Goal: Information Seeking & Learning: Learn about a topic

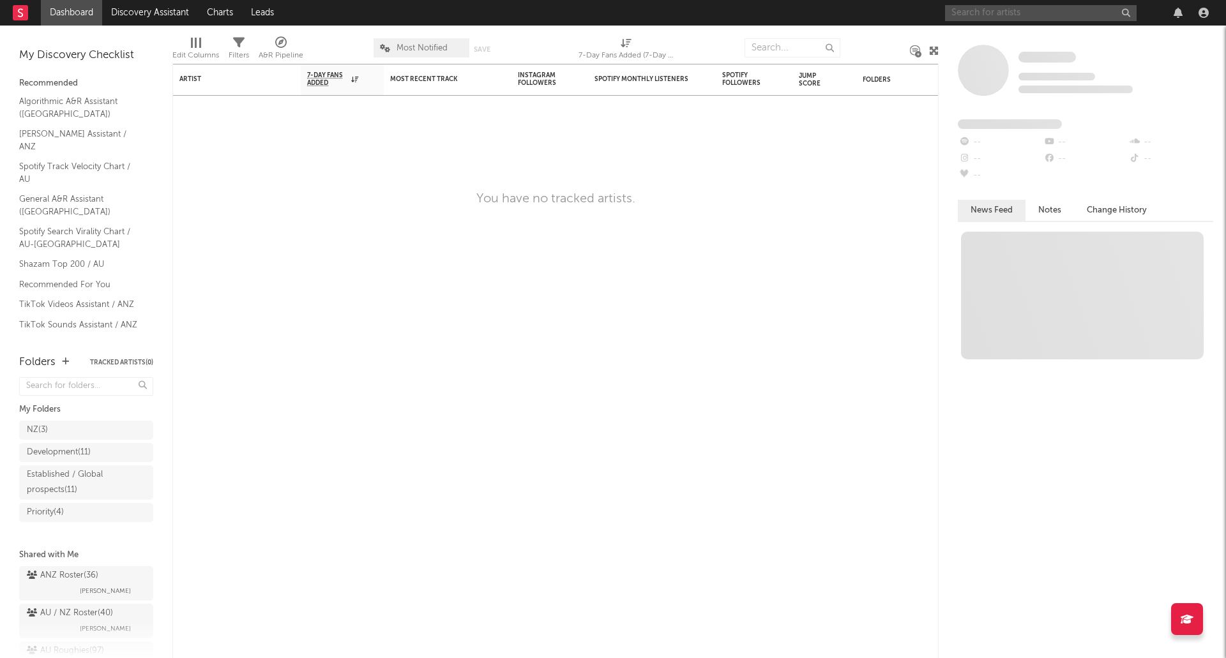
click at [1005, 15] on input "text" at bounding box center [1041, 13] width 192 height 16
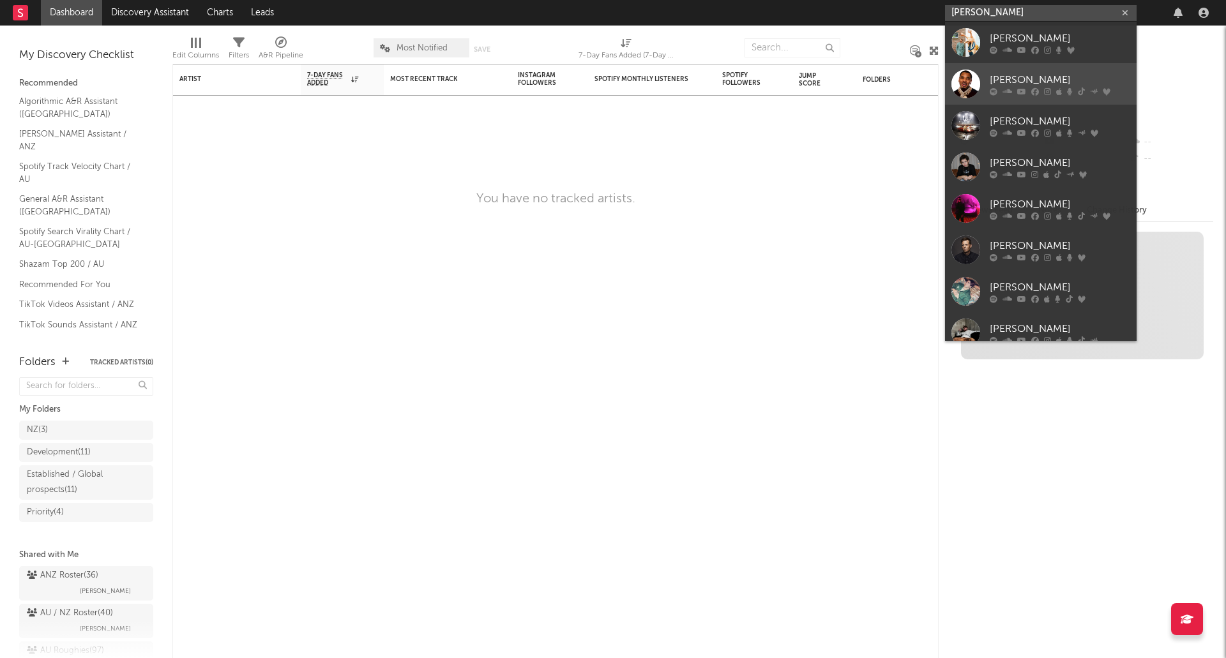
type input "[PERSON_NAME]"
click at [1081, 83] on div "[PERSON_NAME]" at bounding box center [1059, 79] width 140 height 15
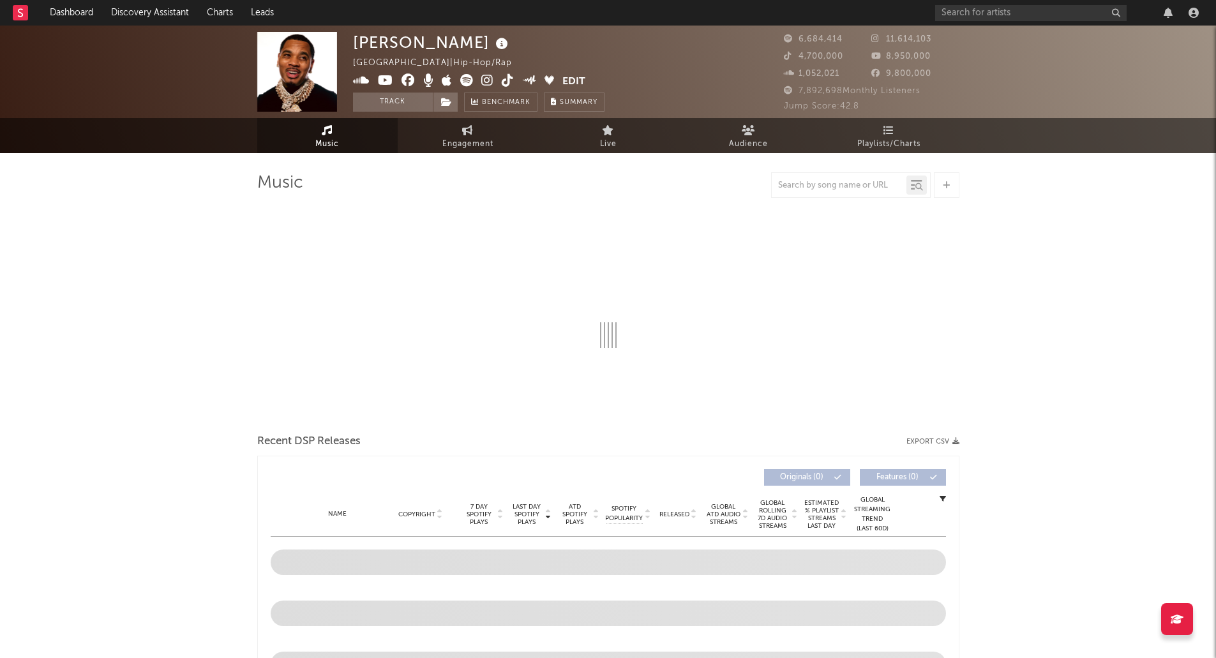
select select "6m"
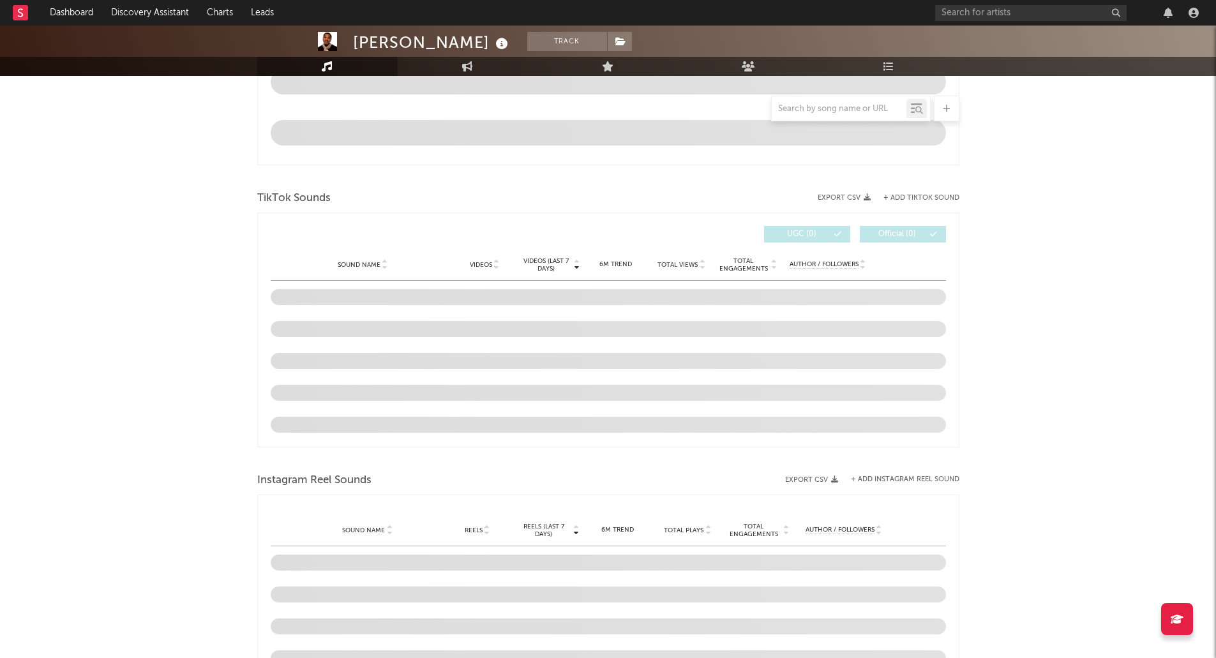
scroll to position [766, 0]
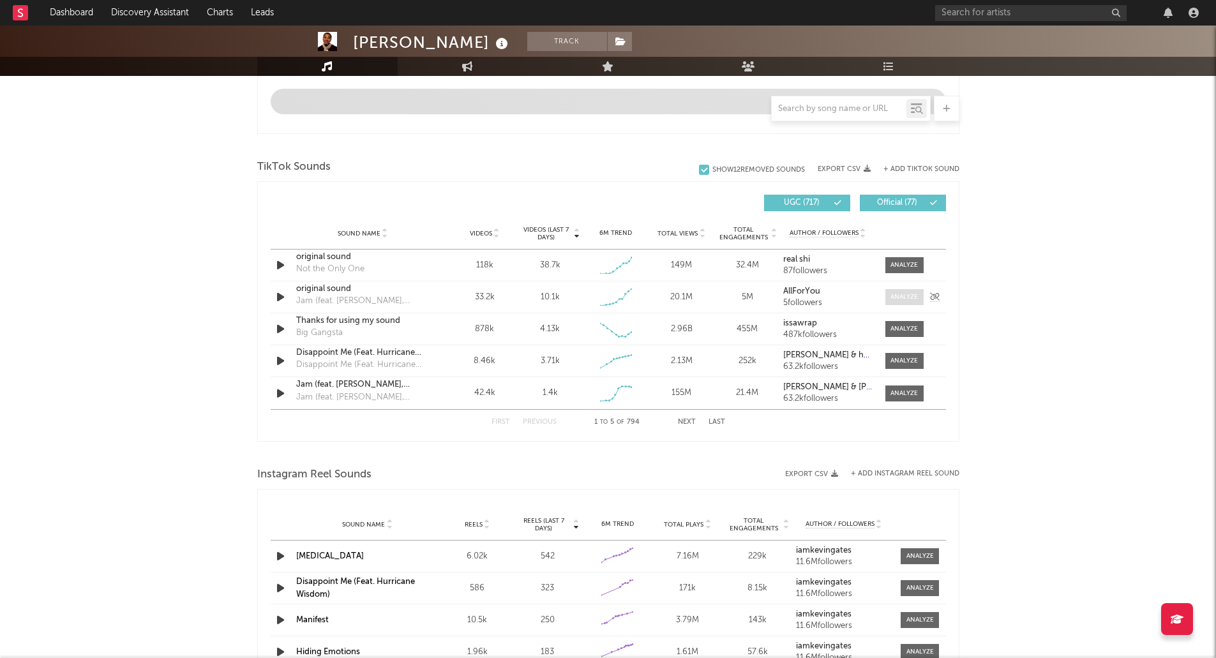
click at [912, 293] on div at bounding box center [904, 297] width 27 height 10
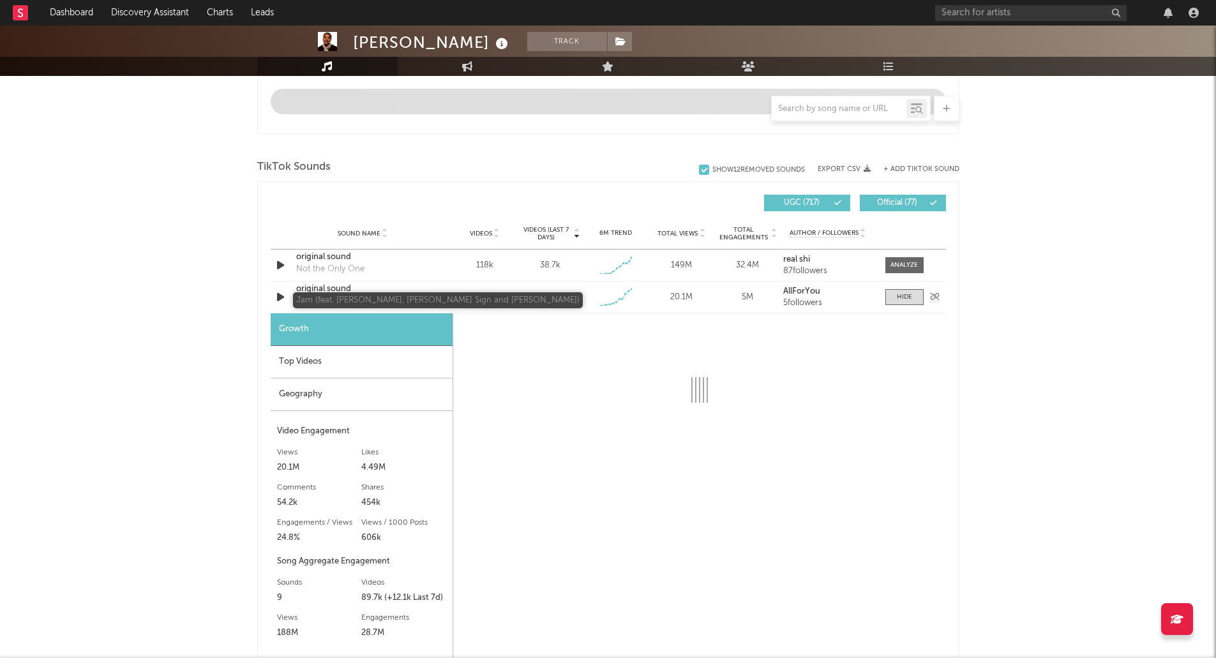
select select "1w"
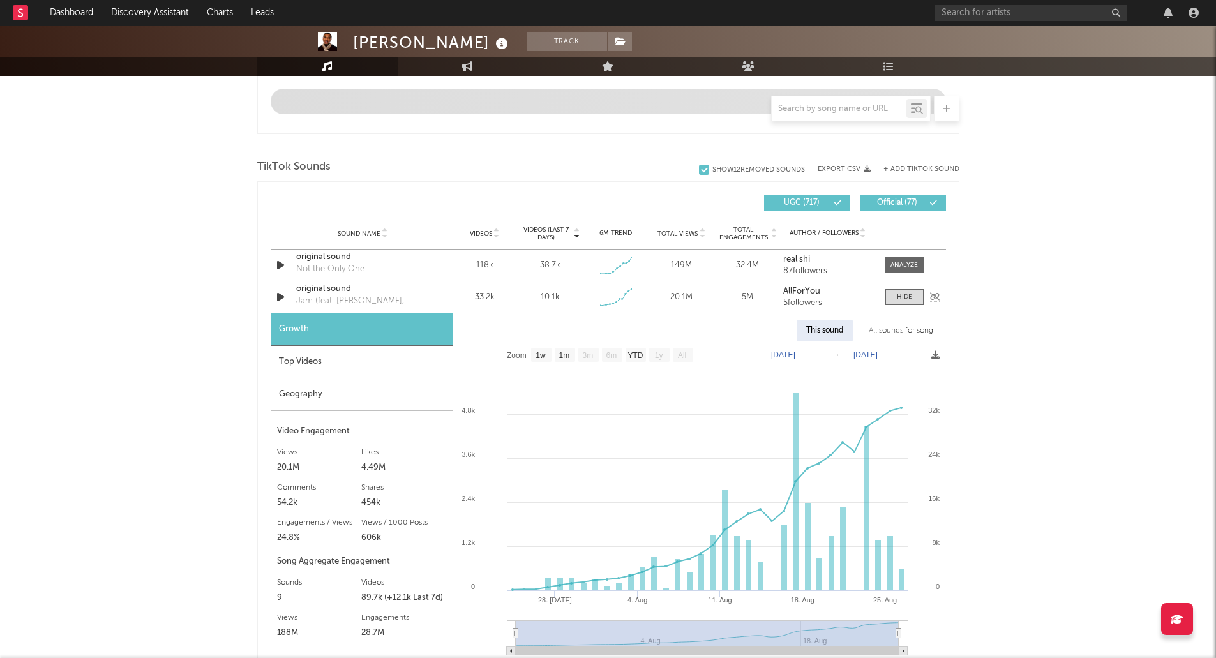
click at [326, 290] on div "original sound" at bounding box center [362, 289] width 133 height 13
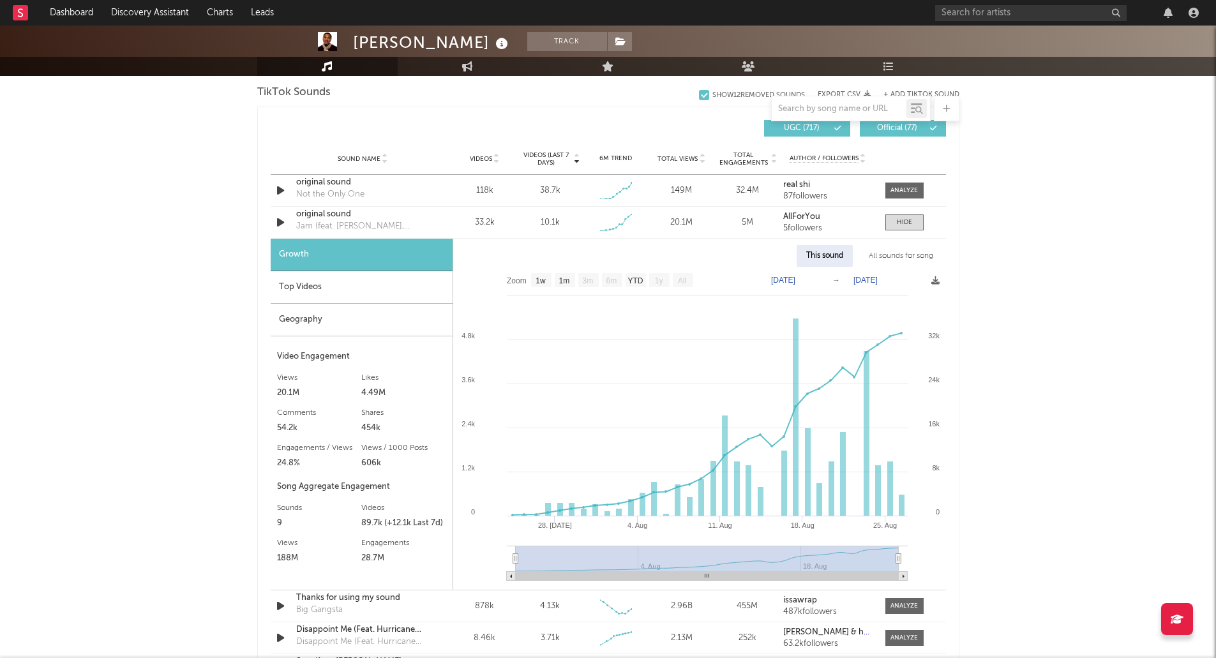
scroll to position [894, 0]
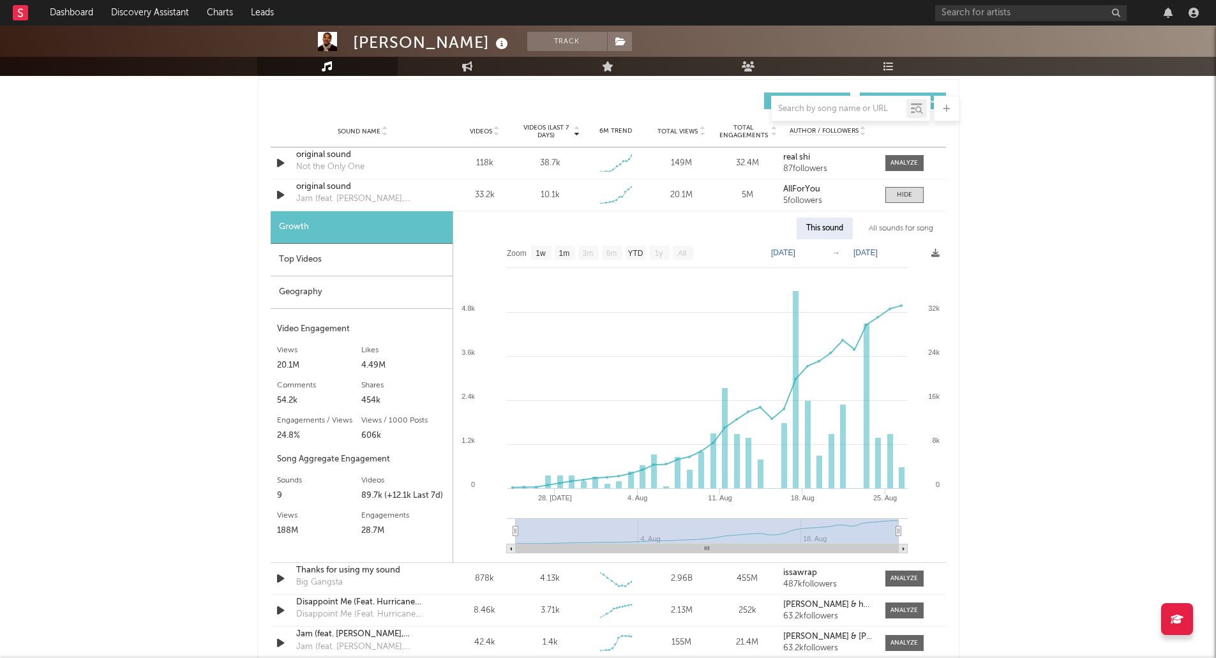
click at [298, 262] on div "Top Videos" at bounding box center [362, 260] width 182 height 33
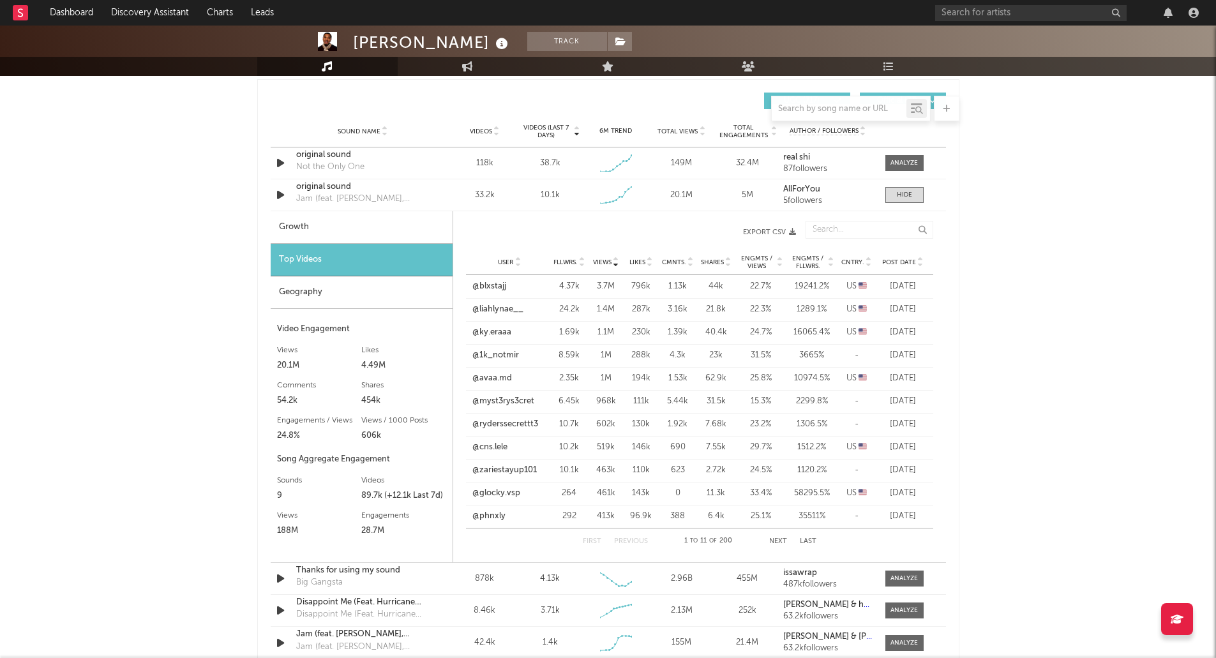
click at [781, 542] on button "Next" at bounding box center [778, 541] width 18 height 7
click at [629, 541] on button "Previous" at bounding box center [630, 541] width 34 height 7
click at [304, 290] on div "Geography" at bounding box center [362, 292] width 182 height 33
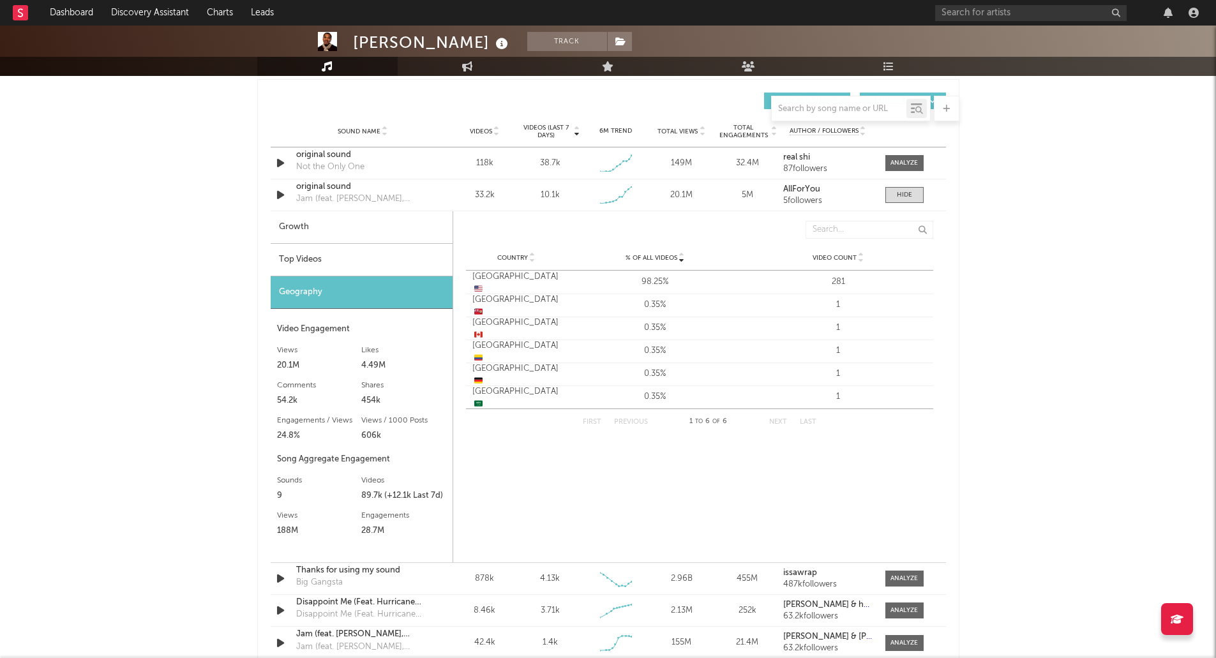
scroll to position [0, 0]
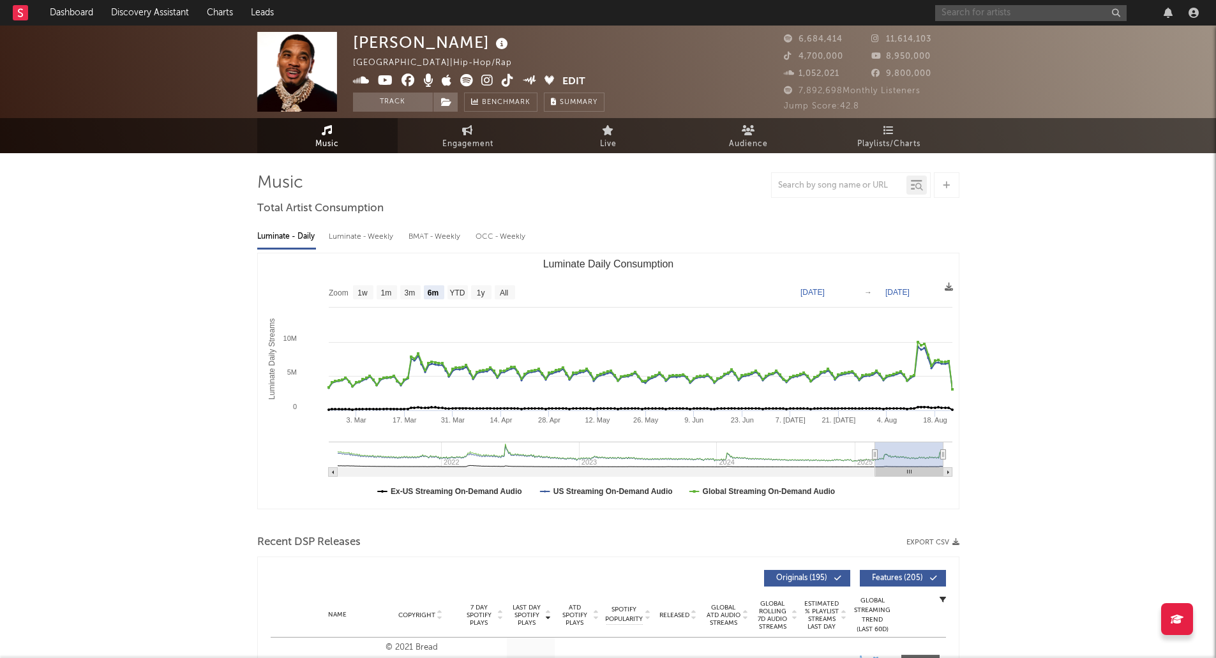
click at [999, 13] on input "text" at bounding box center [1031, 13] width 192 height 16
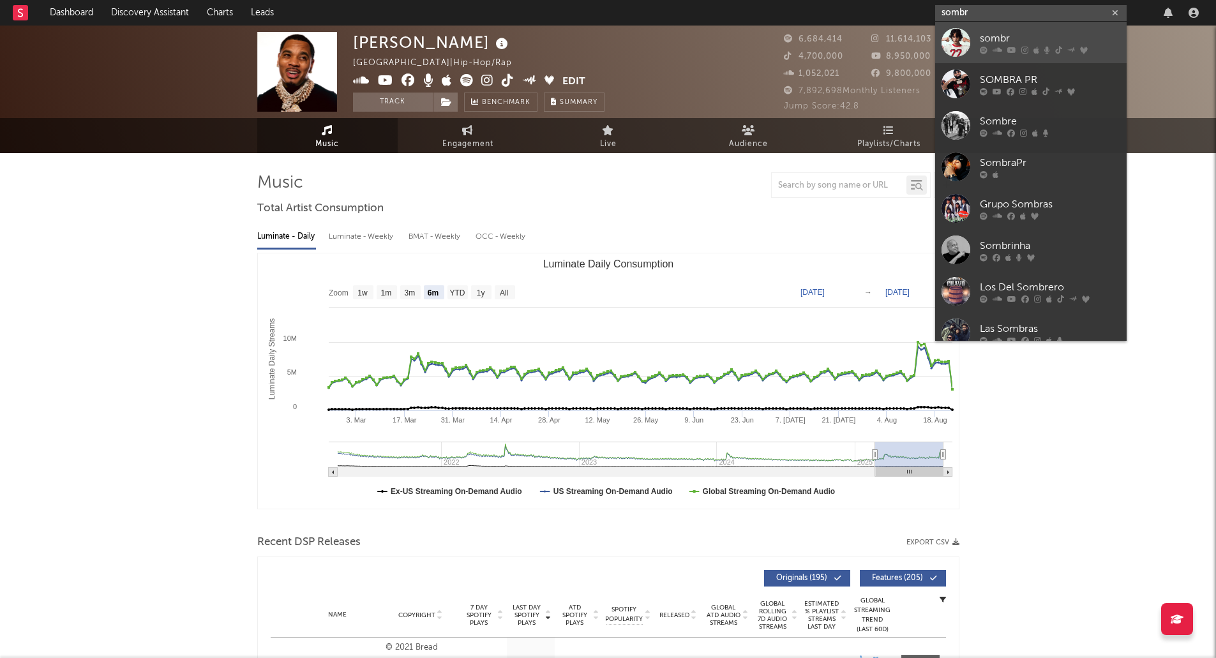
type input "sombr"
click at [1040, 45] on div "sombr" at bounding box center [1050, 38] width 140 height 15
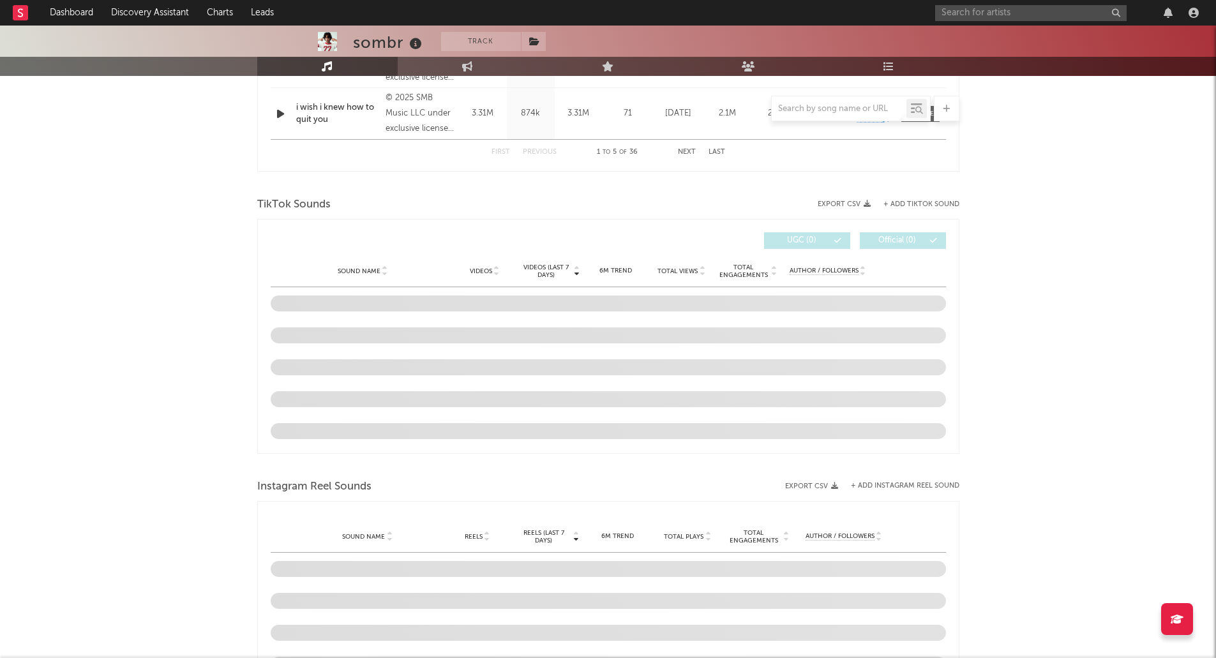
scroll to position [766, 0]
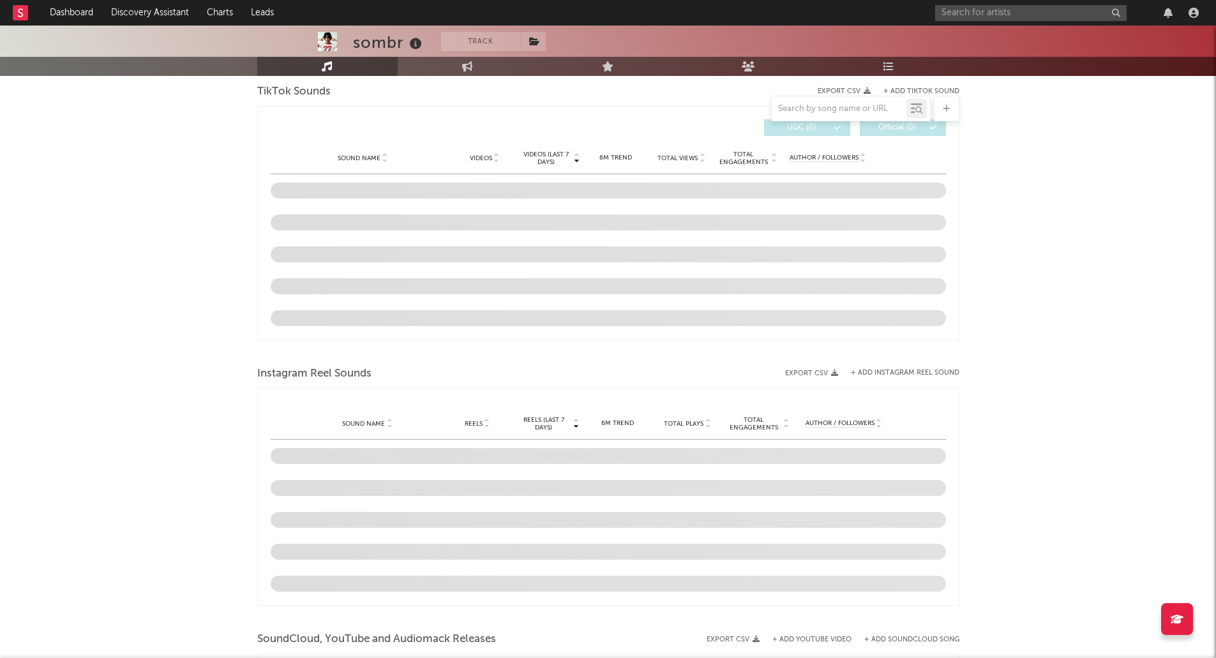
select select "6m"
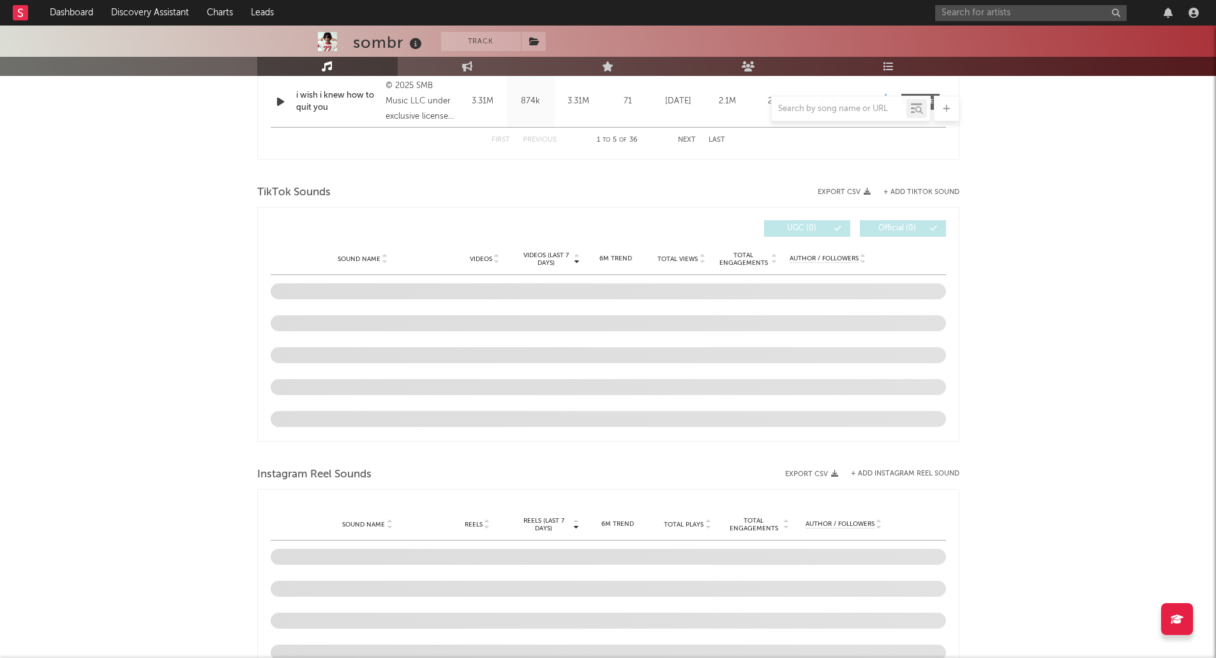
scroll to position [867, 0]
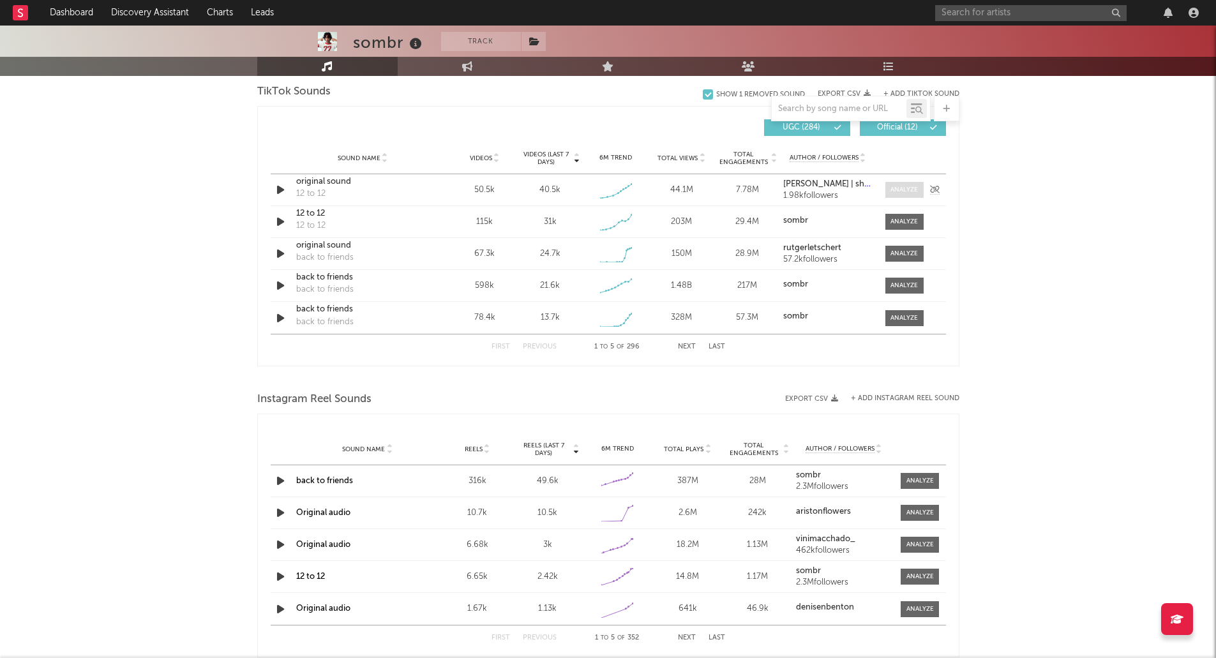
click at [910, 186] on div at bounding box center [904, 190] width 27 height 10
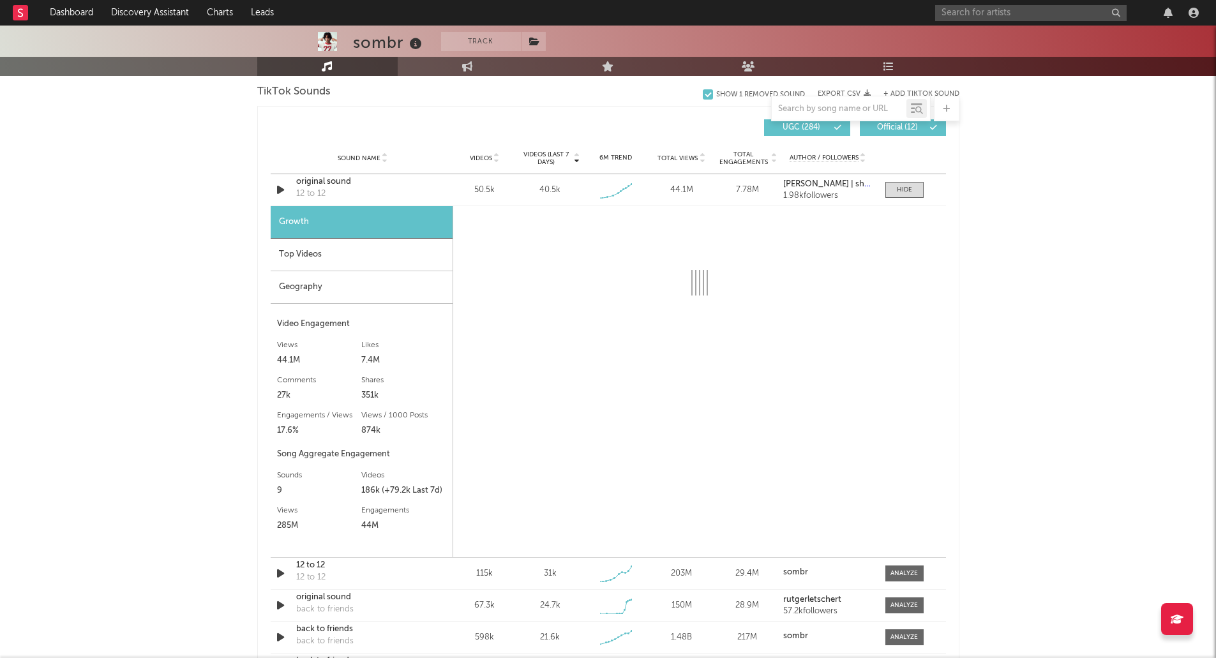
select select "1w"
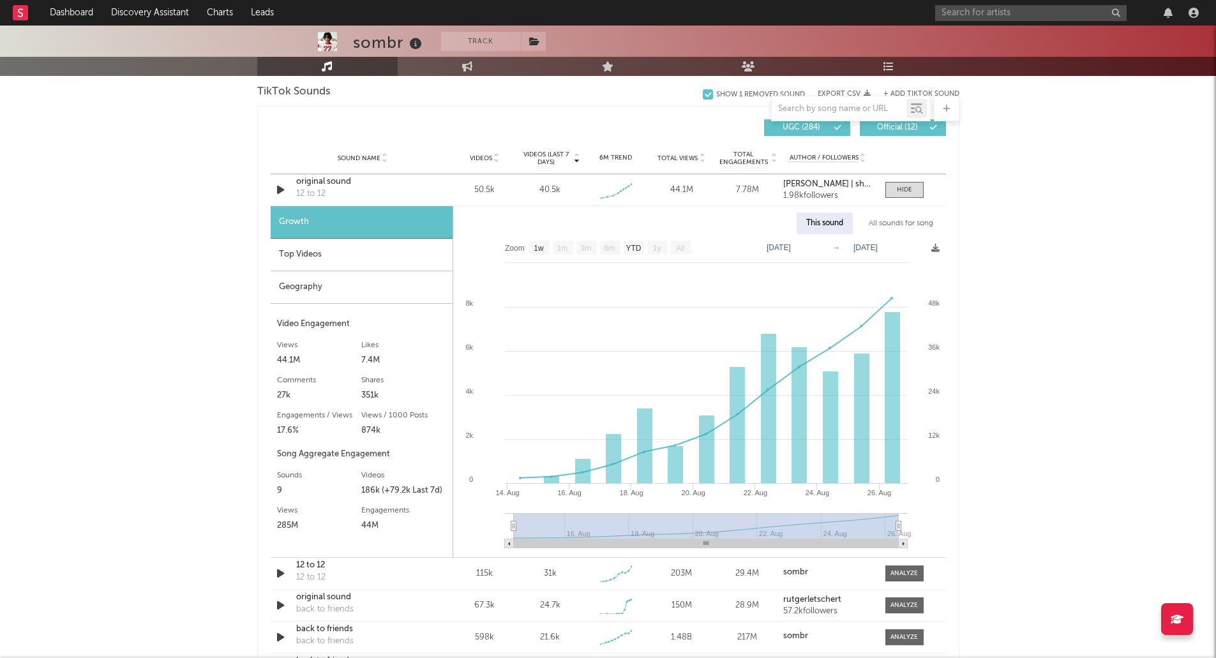
click at [309, 260] on div "Top Videos" at bounding box center [362, 255] width 182 height 33
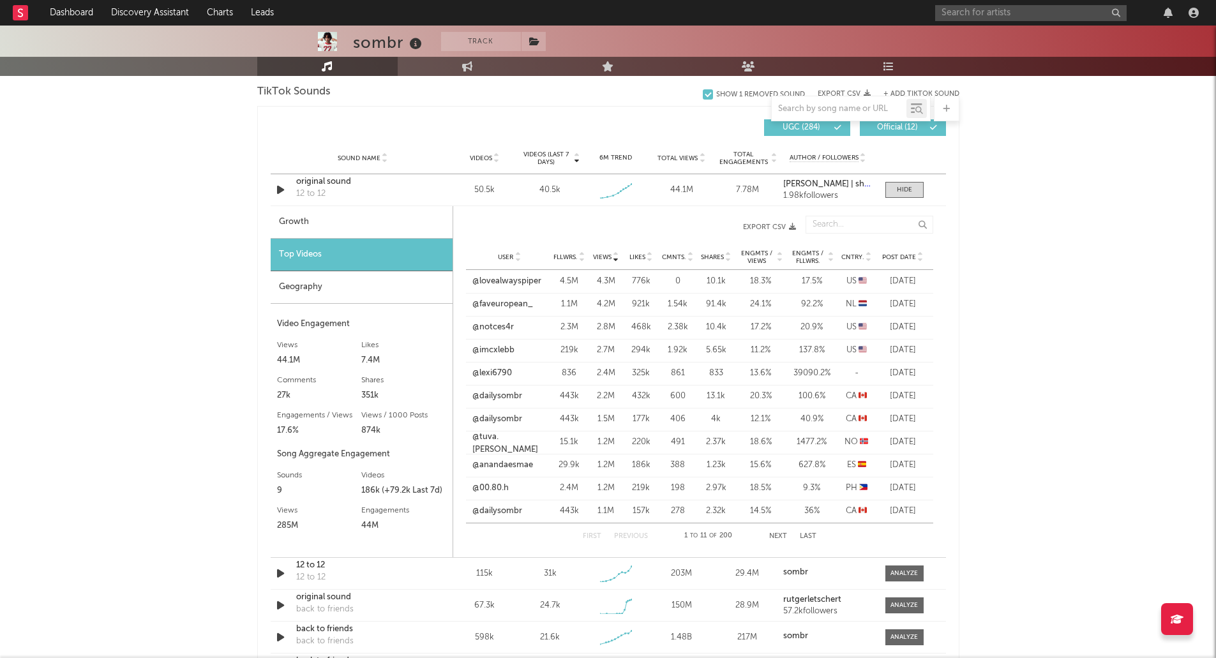
click at [774, 538] on button "Next" at bounding box center [778, 536] width 18 height 7
click at [636, 535] on button "Previous" at bounding box center [631, 536] width 34 height 7
click at [912, 190] on div at bounding box center [904, 190] width 15 height 10
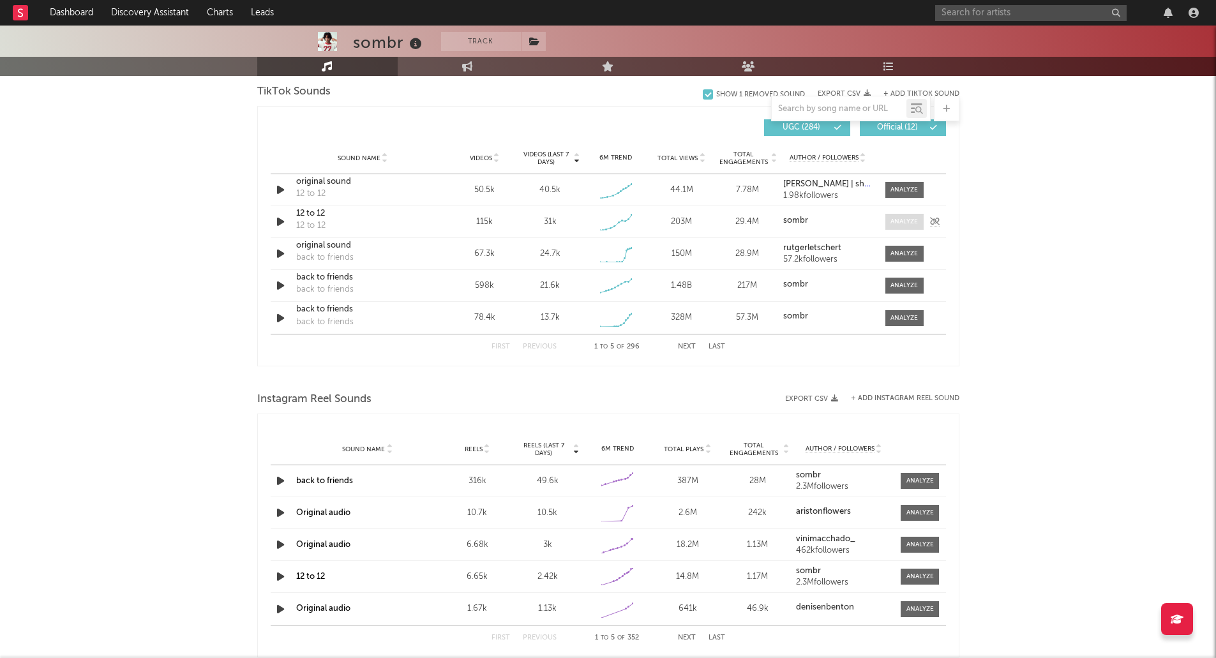
click at [903, 222] on div at bounding box center [904, 222] width 27 height 10
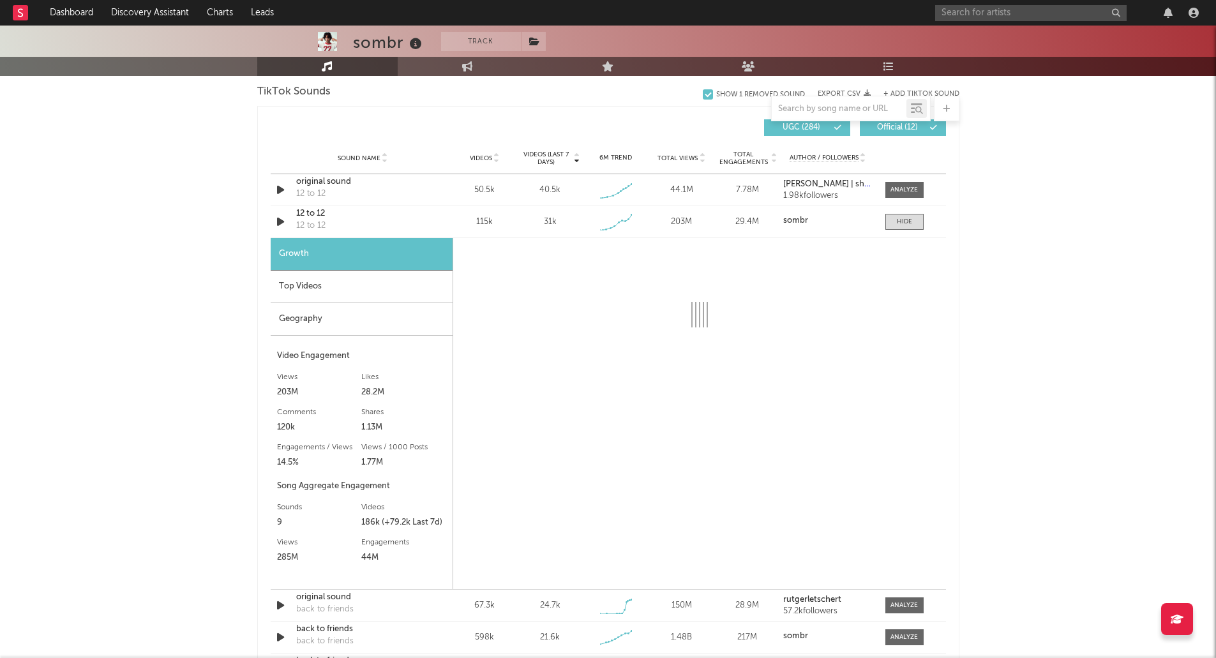
select select "1w"
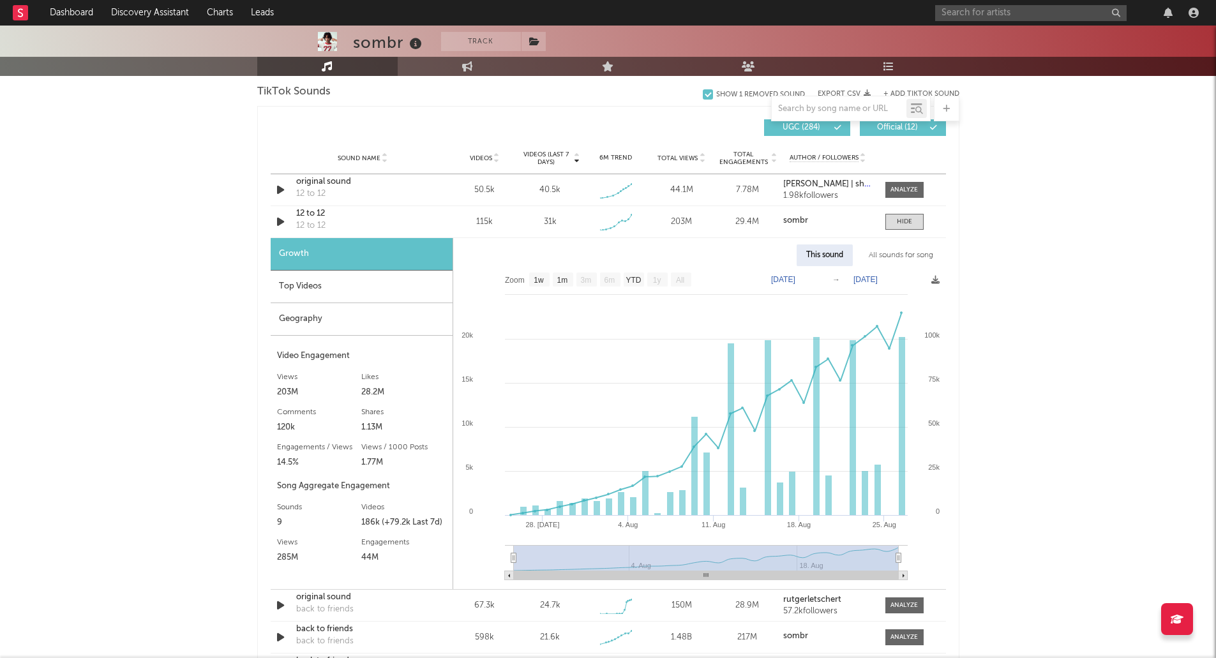
click at [307, 288] on div "Top Videos" at bounding box center [362, 287] width 182 height 33
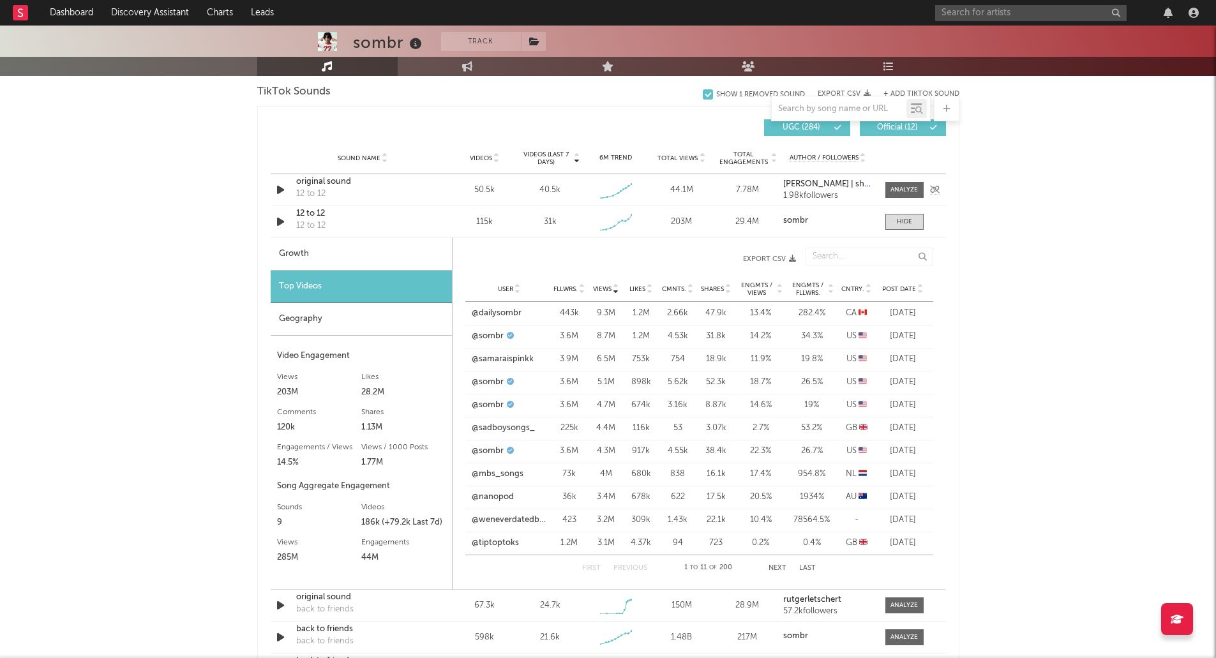
click at [327, 179] on div "original sound" at bounding box center [362, 182] width 133 height 13
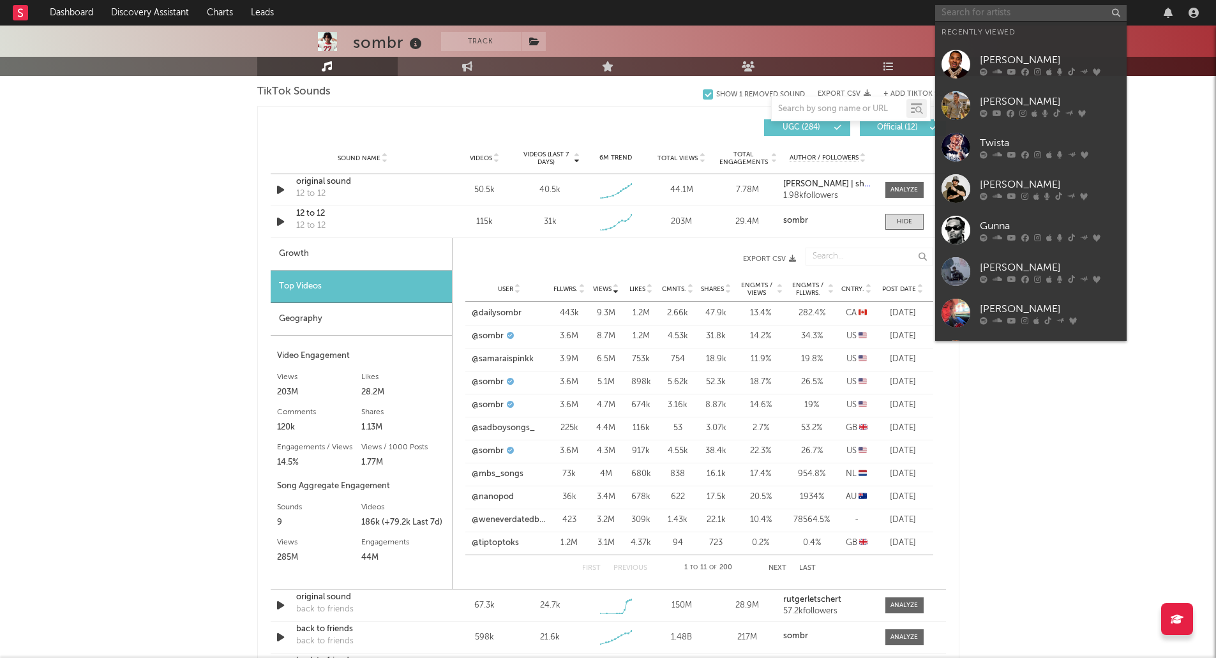
click at [954, 11] on input "text" at bounding box center [1031, 13] width 192 height 16
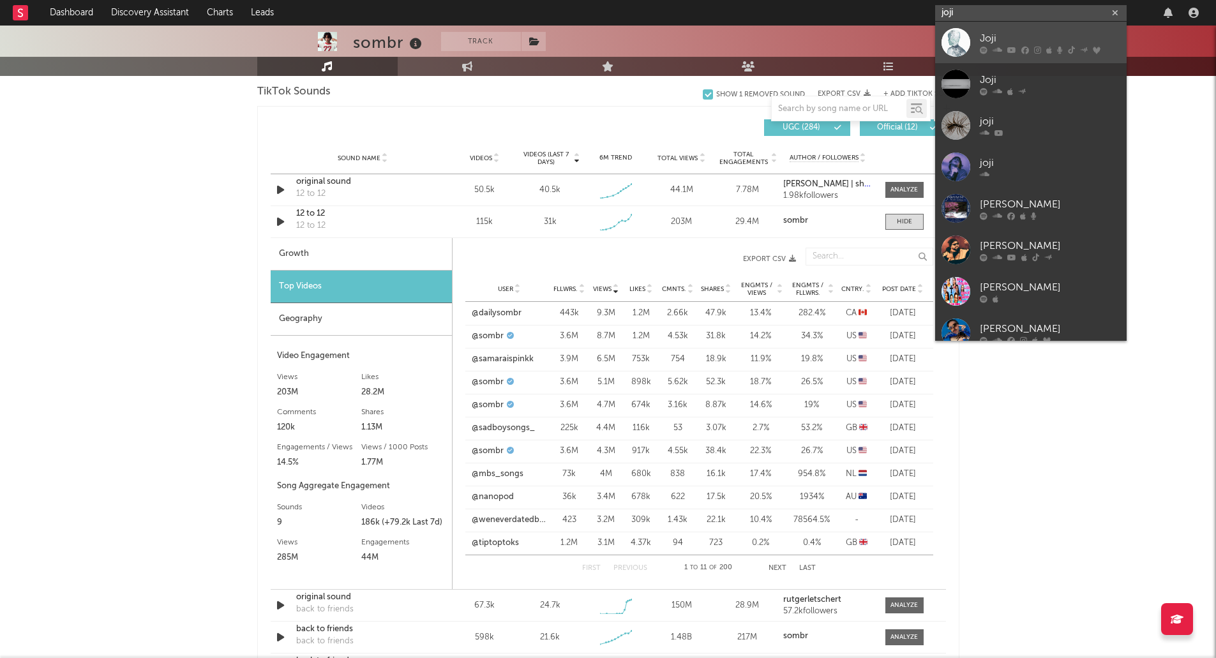
type input "joji"
click at [1038, 46] on icon at bounding box center [1037, 50] width 7 height 8
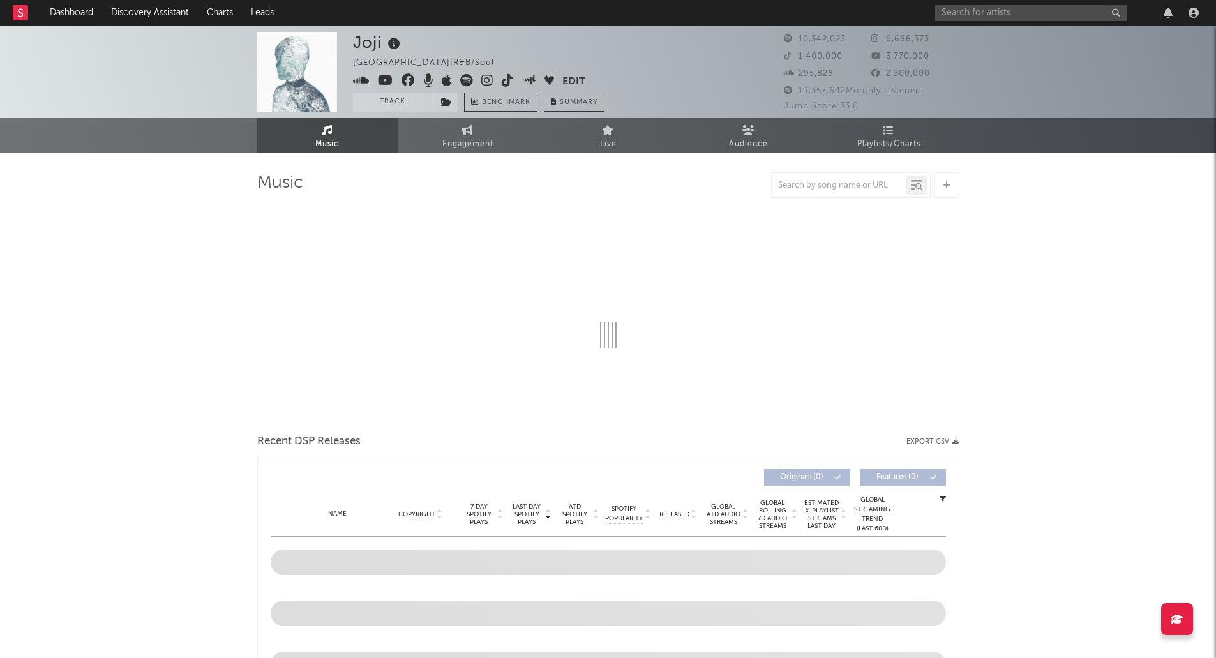
select select "6m"
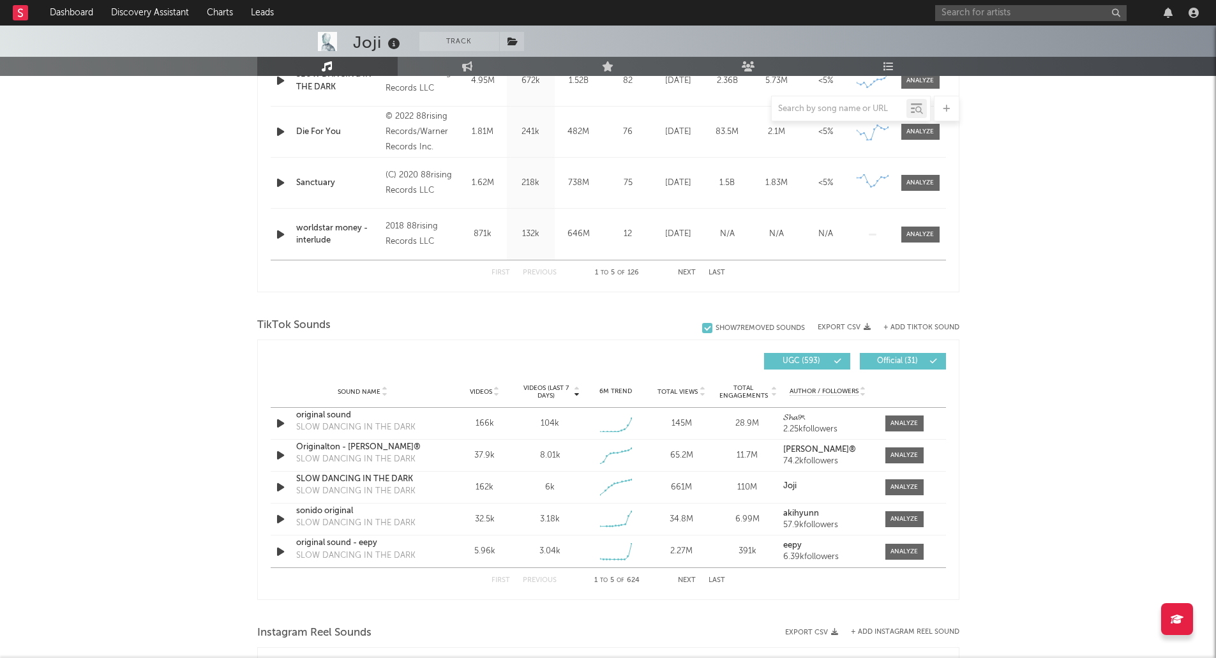
scroll to position [638, 0]
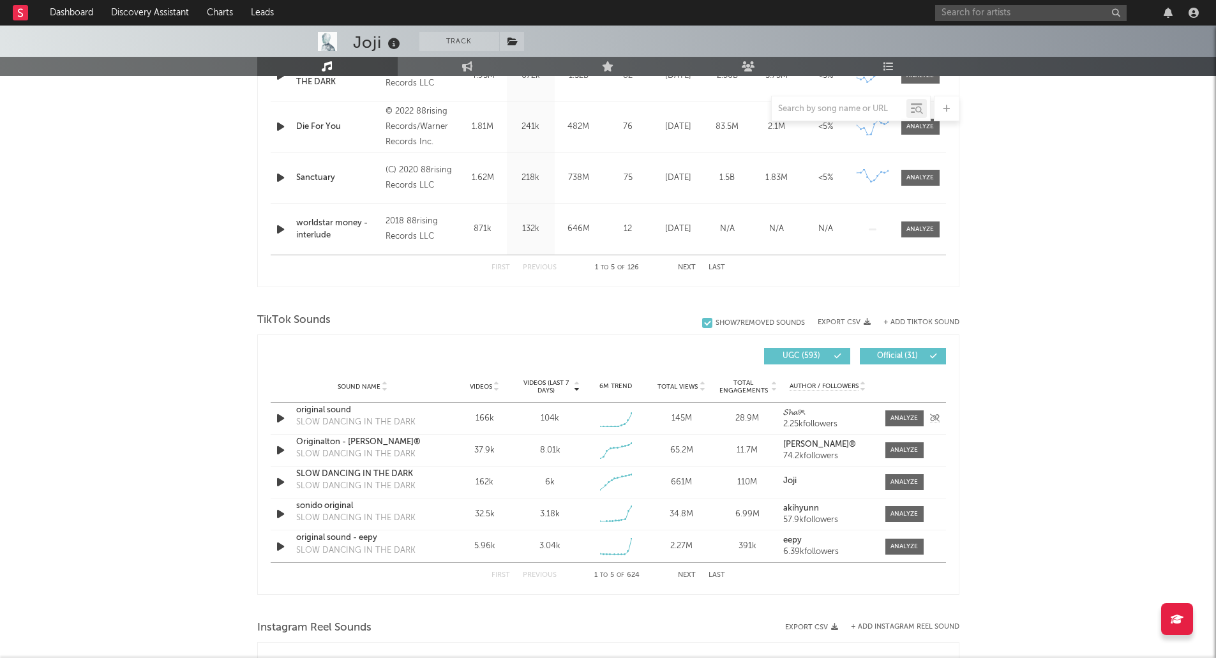
click at [322, 409] on div "original sound" at bounding box center [362, 410] width 133 height 13
click at [1015, 6] on input "text" at bounding box center [1031, 13] width 192 height 16
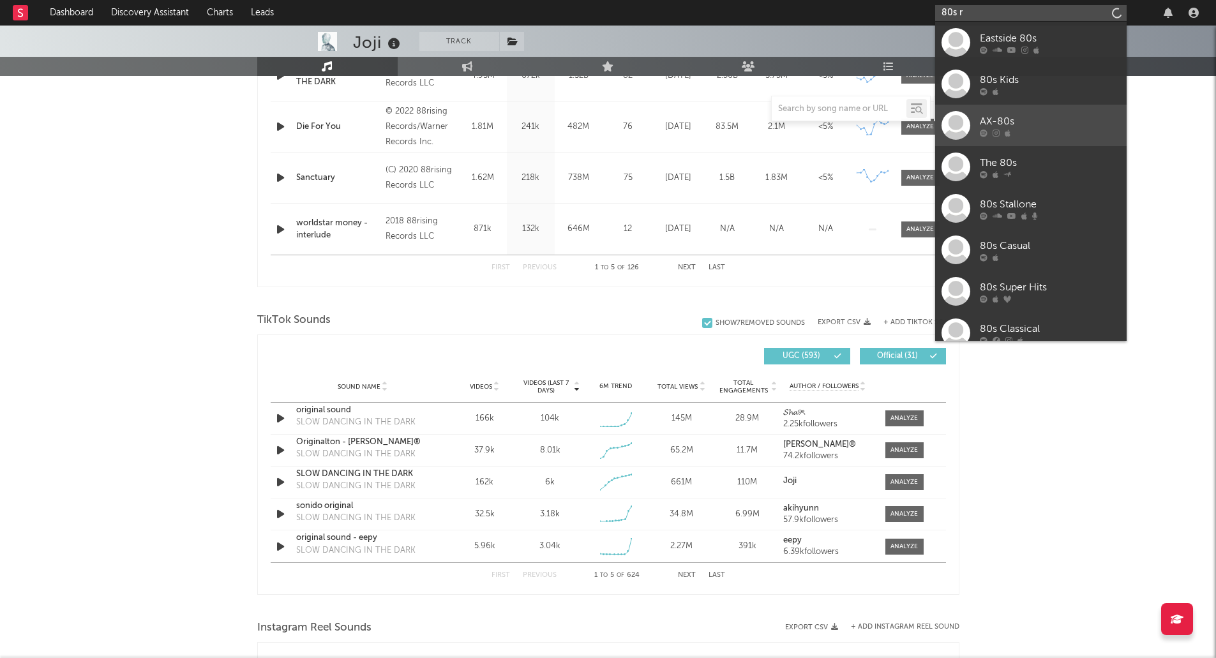
type input "80s re"
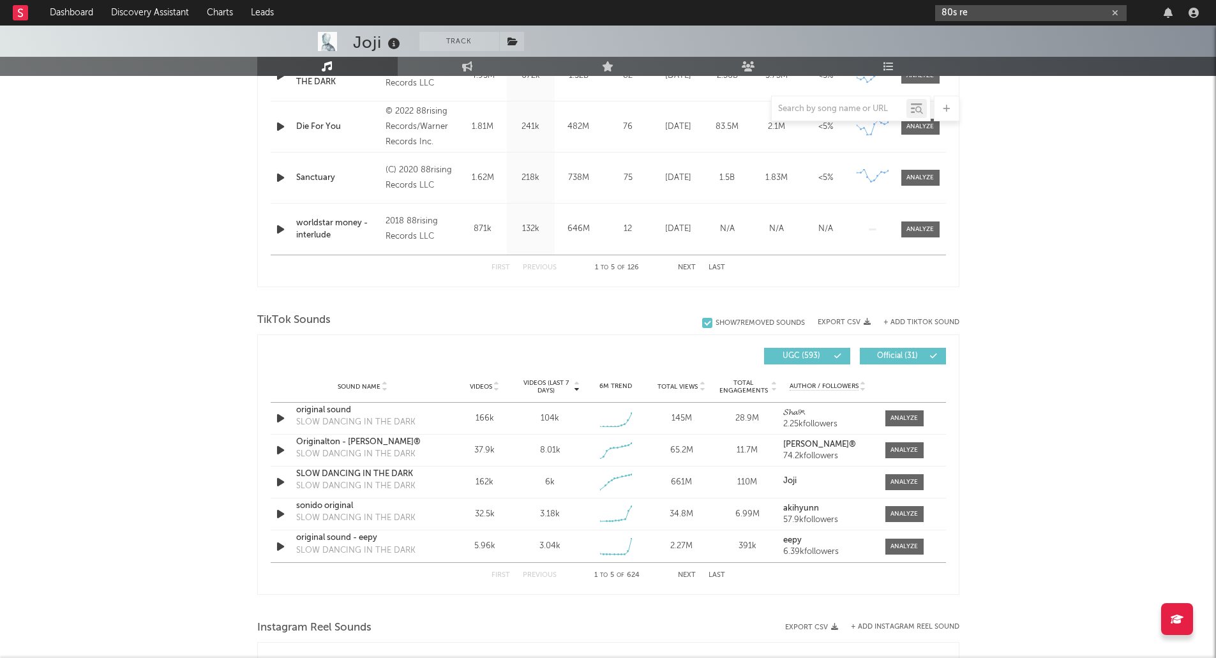
drag, startPoint x: 977, startPoint y: 10, endPoint x: 894, endPoint y: 12, distance: 83.0
click at [894, 12] on nav "Dashboard Discovery Assistant Charts Leads 80s re" at bounding box center [608, 13] width 1216 height 26
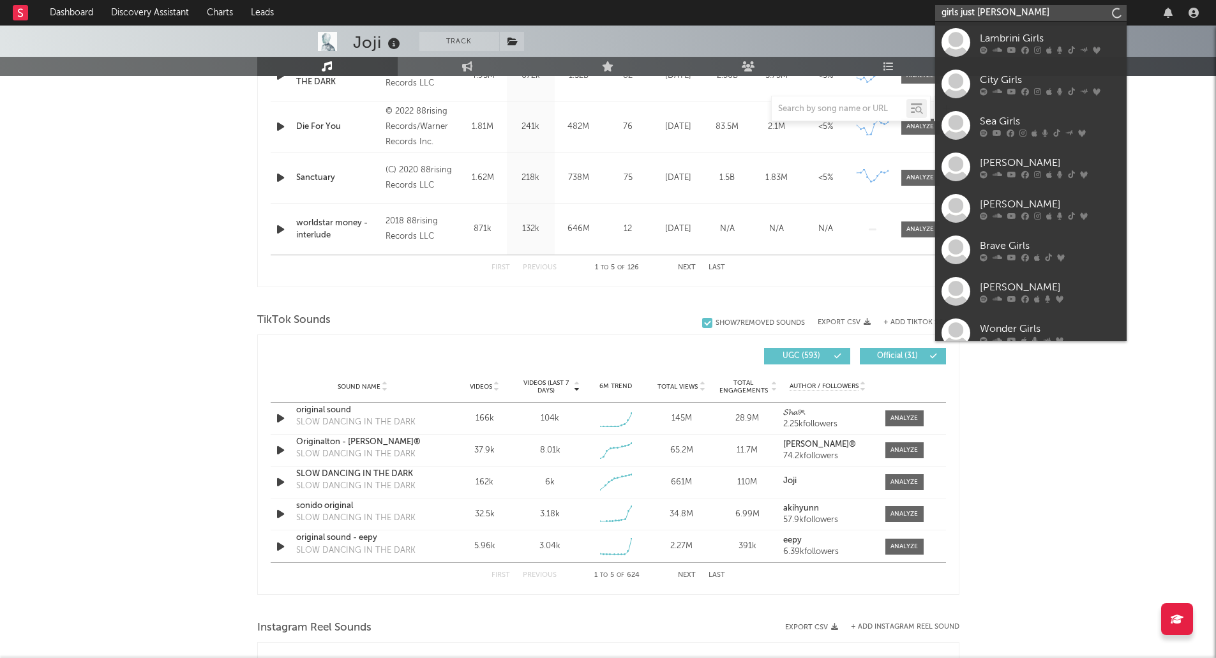
type input "girls just wanna"
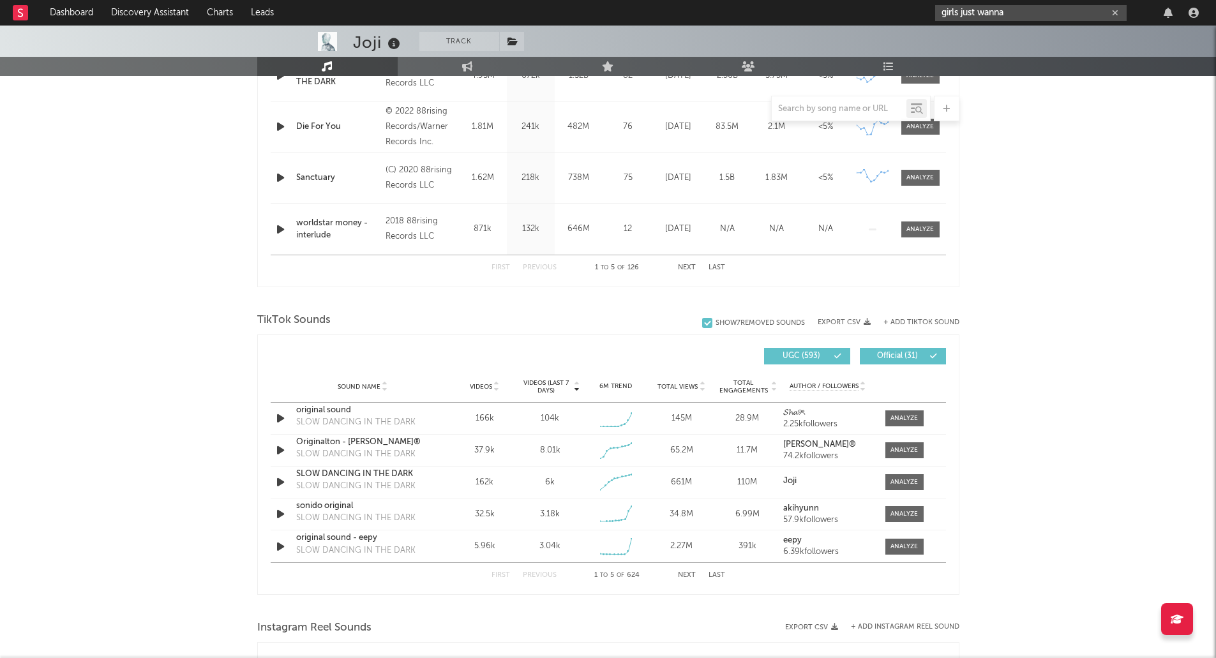
click at [1113, 13] on icon "button" at bounding box center [1115, 13] width 6 height 8
